Goal: Check status: Check status

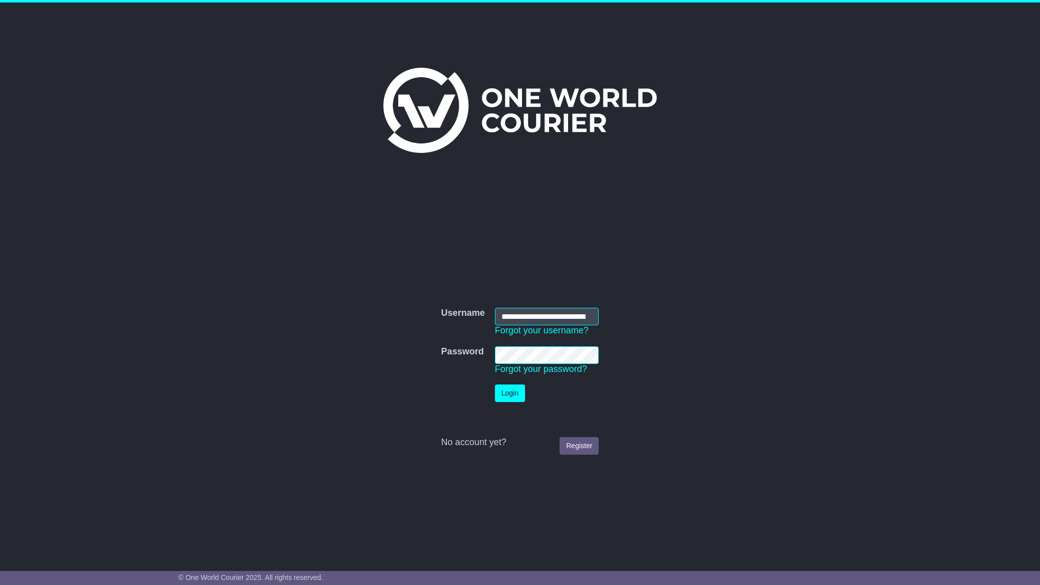
click at [518, 389] on button "Login" at bounding box center [510, 393] width 30 height 18
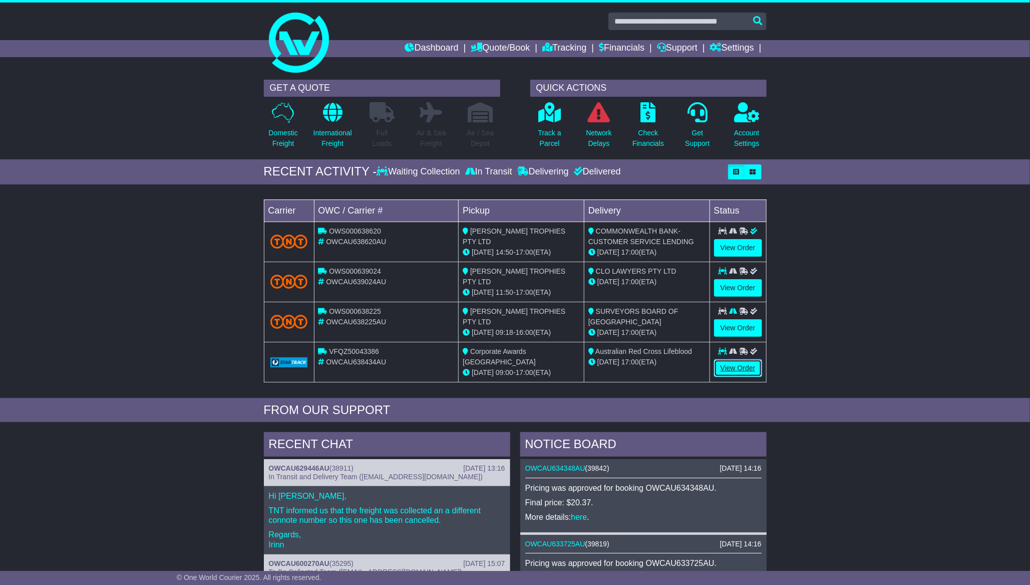
click at [733, 369] on link "View Order" at bounding box center [738, 368] width 48 height 18
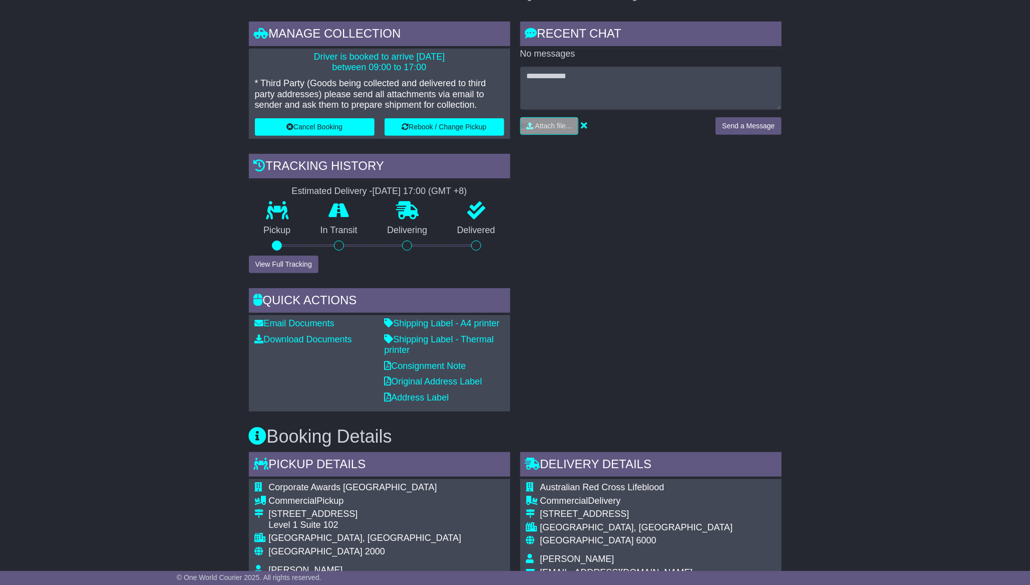
scroll to position [188, 0]
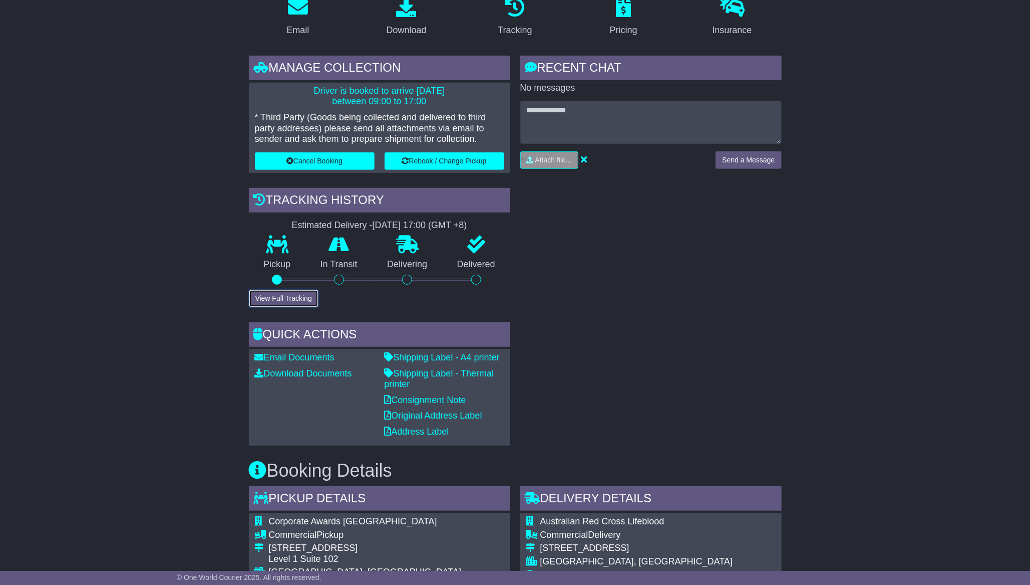
click at [292, 296] on button "View Full Tracking" at bounding box center [284, 299] width 70 height 18
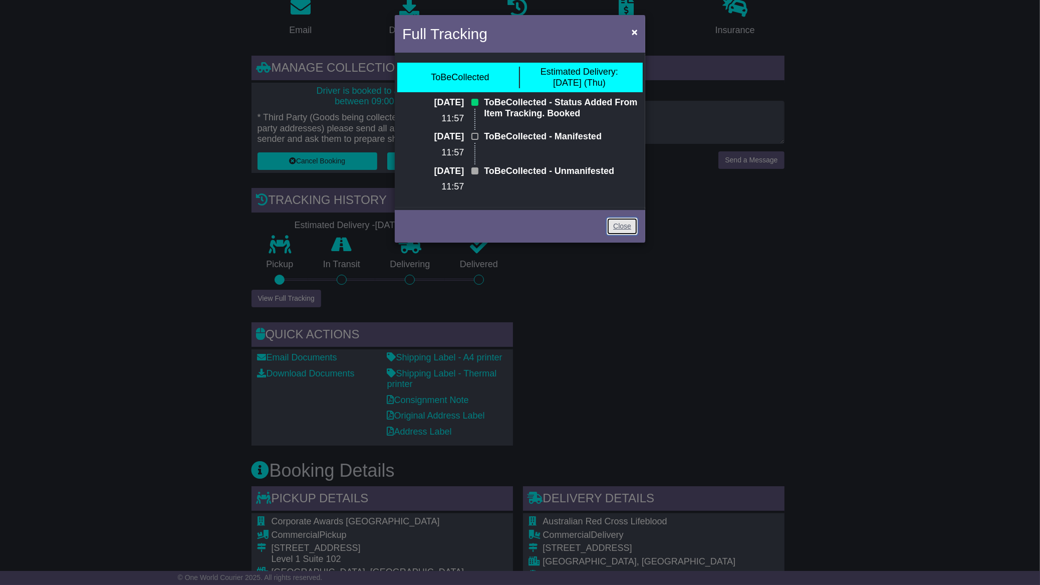
click at [625, 219] on link "Close" at bounding box center [622, 226] width 31 height 18
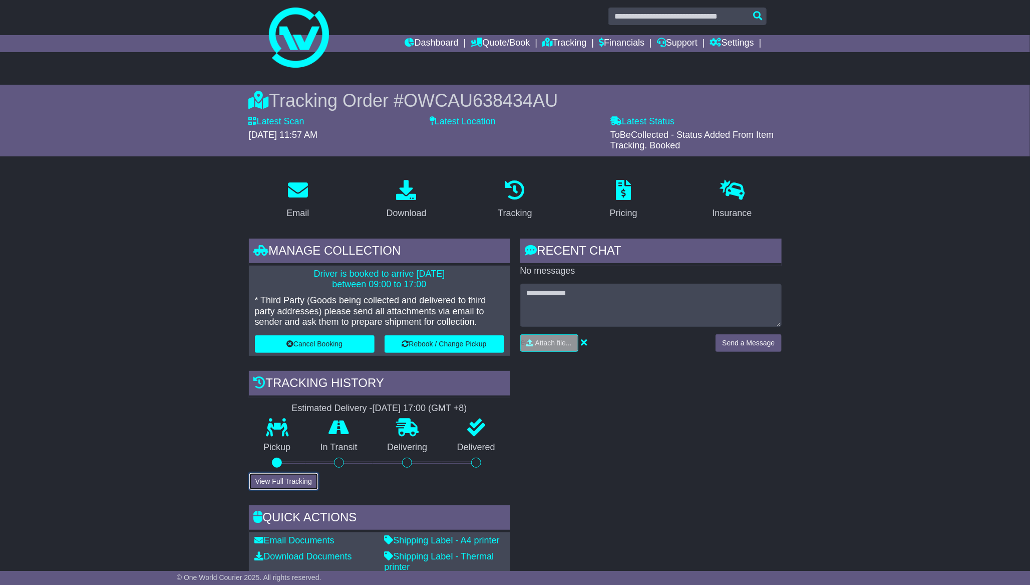
scroll to position [0, 0]
